Goal: Download file/media

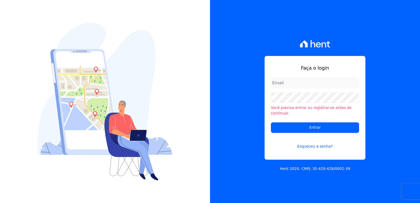
type input "[EMAIL_ADDRESS][DOMAIN_NAME]"
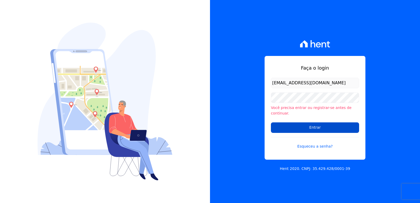
click at [279, 125] on input "Entrar" at bounding box center [315, 127] width 88 height 10
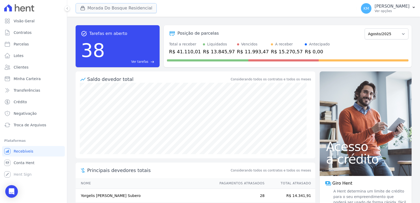
click at [131, 10] on button "Morada Do Bosque Residencial" at bounding box center [116, 8] width 81 height 10
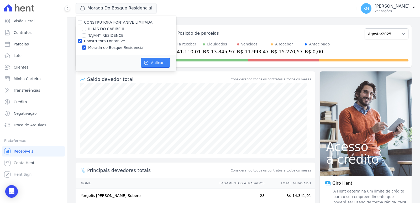
click at [153, 63] on button "Aplicar" at bounding box center [155, 63] width 29 height 10
drag, startPoint x: 361, startPoint y: 15, endPoint x: 356, endPoint y: 10, distance: 7.1
click at [361, 14] on button "KM Kerolayne Maria Emiliano de Souza Ver opções" at bounding box center [387, 8] width 63 height 15
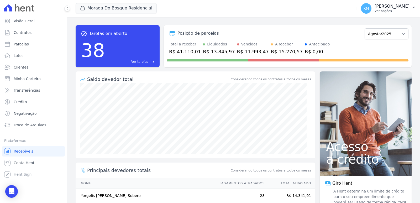
click at [374, 9] on p "Ver opções" at bounding box center [391, 11] width 35 height 4
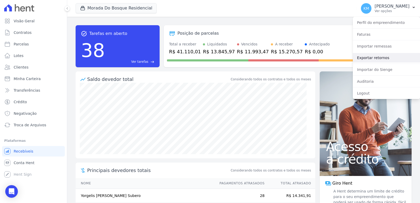
click at [373, 58] on link "Exportar retornos" at bounding box center [386, 57] width 67 height 9
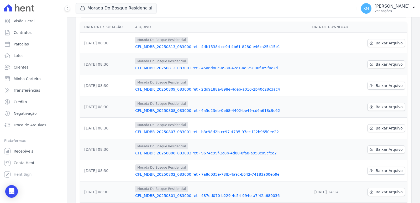
scroll to position [50, 0]
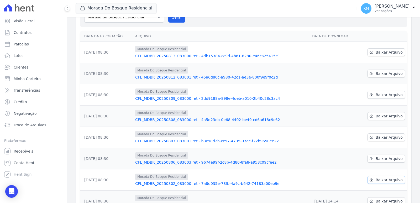
click at [382, 181] on span "Baixar Arquivo" at bounding box center [388, 179] width 27 height 5
click at [387, 158] on span "Baixar Arquivo" at bounding box center [388, 158] width 27 height 5
click at [391, 138] on span "Baixar Arquivo" at bounding box center [388, 137] width 27 height 5
click at [390, 116] on span "Baixar Arquivo" at bounding box center [388, 115] width 27 height 5
click at [392, 93] on span "Baixar Arquivo" at bounding box center [388, 94] width 27 height 5
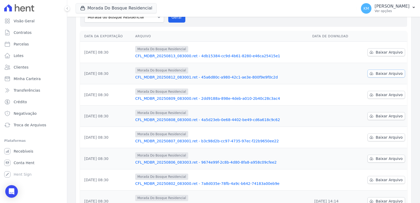
click at [388, 77] on link "Baixar Arquivo" at bounding box center [386, 74] width 38 height 8
click at [387, 50] on span "Baixar Arquivo" at bounding box center [388, 52] width 27 height 5
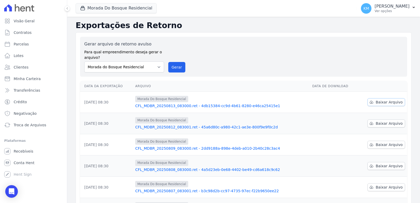
scroll to position [0, 0]
click at [125, 63] on div "Gerar arquivo de retorno avulso Para qual empreendimento deseja gerar o arquivo…" at bounding box center [124, 56] width 80 height 31
click at [124, 64] on select "ILHAS DO CARIBE II Morada do Bosque Residencial TAJAHY RESIDENCE" at bounding box center [124, 67] width 80 height 11
select select "c576f565-7a80-4d4f-856c-0ef5a2013c44"
click at [84, 62] on select "ILHAS DO CARIBE II Morada do Bosque Residencial TAJAHY RESIDENCE" at bounding box center [124, 67] width 80 height 11
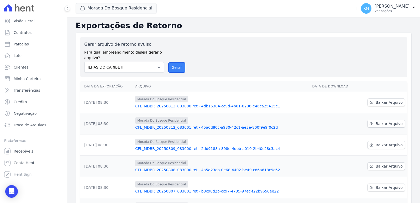
click at [177, 70] on button "Gerar" at bounding box center [176, 67] width 17 height 10
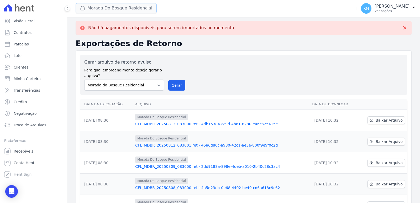
click at [91, 8] on button "Morada Do Bosque Residencial" at bounding box center [116, 8] width 81 height 10
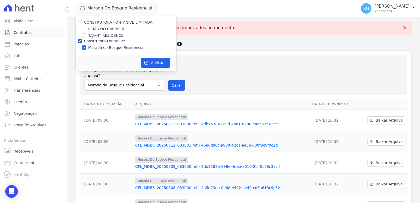
click at [19, 30] on link "Contratos" at bounding box center [33, 32] width 63 height 10
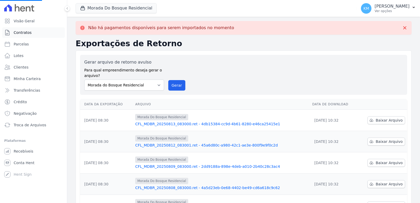
click at [19, 33] on span "Contratos" at bounding box center [23, 32] width 18 height 5
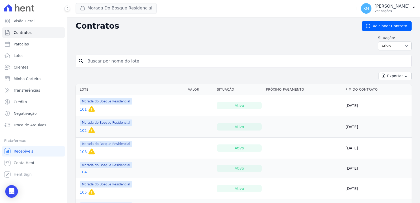
drag, startPoint x: 104, startPoint y: 13, endPoint x: 101, endPoint y: 12, distance: 3.1
click at [103, 13] on span "Morada Do Bosque Residencial" at bounding box center [116, 8] width 81 height 10
click at [100, 11] on button "Morada Do Bosque Residencial" at bounding box center [116, 8] width 81 height 10
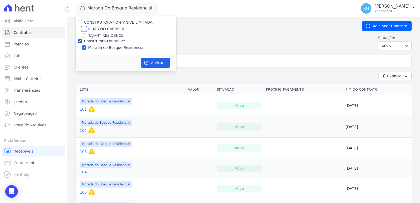
click at [84, 29] on input "ILHAS DO CARIBE II" at bounding box center [84, 29] width 4 height 4
checkbox input "true"
click at [77, 40] on div "Construtora Fontanive" at bounding box center [126, 41] width 101 height 6
click at [80, 41] on input "Construtora Fontanive" at bounding box center [80, 41] width 4 height 4
checkbox input "false"
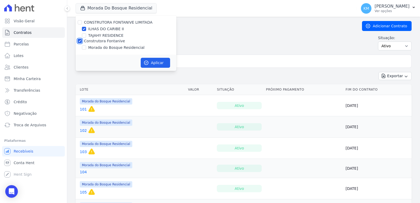
checkbox input "false"
click at [151, 59] on button "Aplicar" at bounding box center [155, 63] width 29 height 10
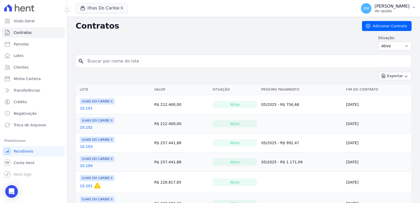
click at [392, 11] on p "Ver opções" at bounding box center [391, 11] width 35 height 4
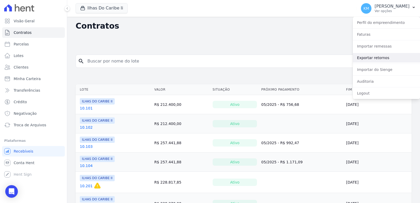
click at [378, 61] on link "Exportar retornos" at bounding box center [386, 57] width 67 height 9
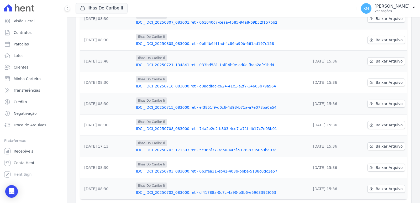
scroll to position [129, 0]
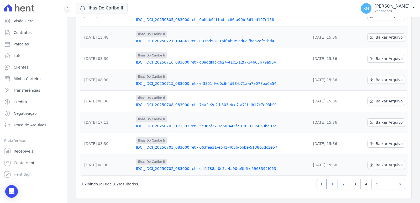
click at [342, 187] on link "2" at bounding box center [343, 184] width 11 height 10
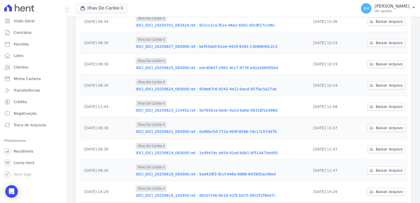
scroll to position [129, 0]
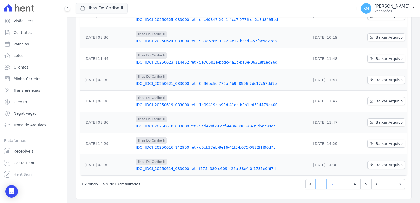
click at [322, 185] on link "1" at bounding box center [320, 184] width 11 height 10
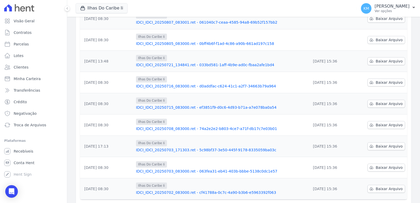
scroll to position [129, 0]
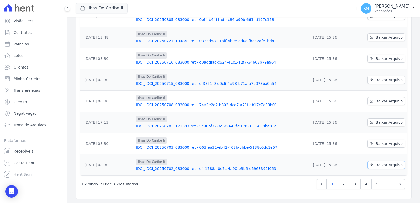
click at [384, 168] on link "Baixar Arquivo" at bounding box center [386, 165] width 38 height 8
click at [376, 146] on link "Baixar Arquivo" at bounding box center [386, 144] width 38 height 8
click at [377, 124] on span "Baixar Arquivo" at bounding box center [388, 122] width 27 height 5
click at [379, 98] on span "Baixar Arquivo" at bounding box center [388, 100] width 27 height 5
click at [380, 82] on span "Baixar Arquivo" at bounding box center [388, 79] width 27 height 5
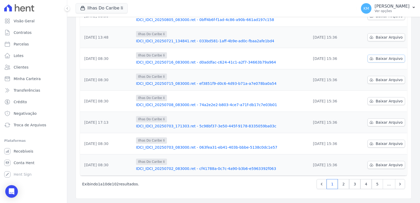
click at [380, 60] on span "Baixar Arquivo" at bounding box center [388, 58] width 27 height 5
click at [380, 39] on span "Baixar Arquivo" at bounding box center [388, 37] width 27 height 5
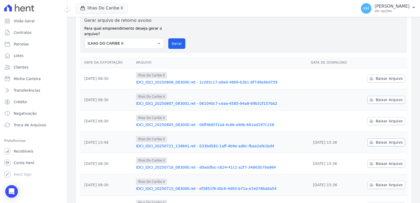
scroll to position [0, 0]
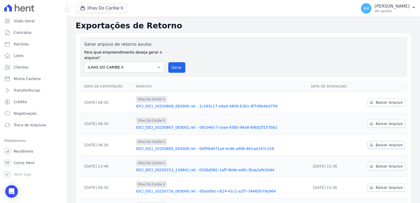
click at [375, 145] on span "Baixar Arquivo" at bounding box center [388, 144] width 27 height 5
click at [381, 123] on span "Baixar Arquivo" at bounding box center [388, 123] width 27 height 5
drag, startPoint x: 409, startPoint y: 119, endPoint x: 407, endPoint y: 117, distance: 2.8
click at [409, 119] on div "Data da Exportação Arquivo Data de Download 08/08/2025, 08:30 Ilhas Do Caribe I…" at bounding box center [244, 192] width 344 height 227
click at [393, 105] on link "Baixar Arquivo" at bounding box center [386, 102] width 38 height 8
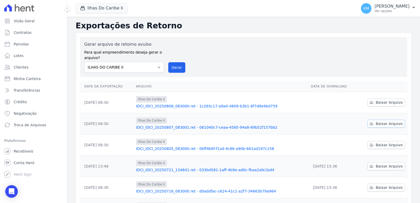
click at [387, 126] on link "Baixar Arquivo" at bounding box center [386, 124] width 38 height 8
click at [18, 36] on link "Contratos" at bounding box center [33, 32] width 63 height 10
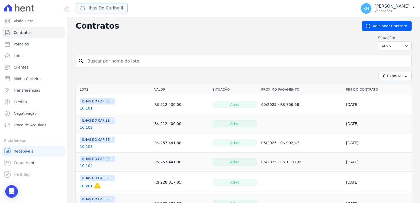
click at [101, 10] on button "Ilhas Do Caribe Ii" at bounding box center [102, 8] width 52 height 10
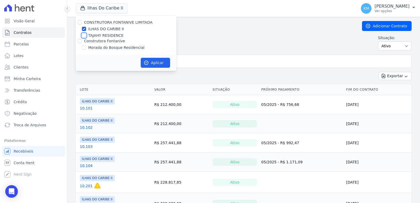
click at [85, 36] on input "TAJAHY RESIDENCE" at bounding box center [84, 35] width 4 height 4
checkbox input "true"
click at [85, 29] on input "ILHAS DO CARIBE II" at bounding box center [84, 29] width 4 height 4
checkbox input "false"
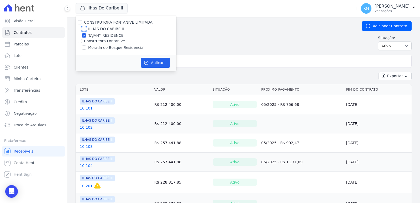
checkbox input "false"
click at [160, 66] on button "Aplicar" at bounding box center [155, 63] width 29 height 10
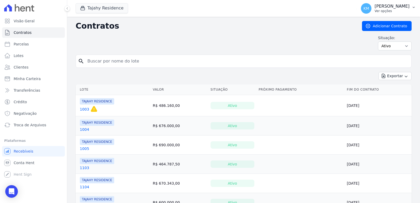
click at [377, 12] on p "Ver opções" at bounding box center [391, 11] width 35 height 4
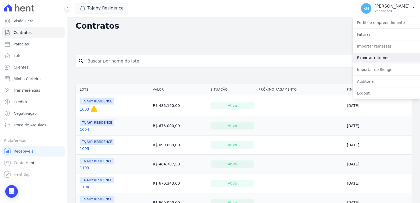
click at [378, 58] on link "Exportar retornos" at bounding box center [386, 57] width 67 height 9
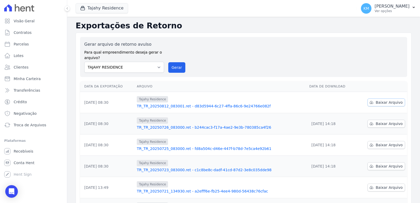
click at [385, 101] on span "Baixar Arquivo" at bounding box center [388, 102] width 27 height 5
